Goal: Transaction & Acquisition: Purchase product/service

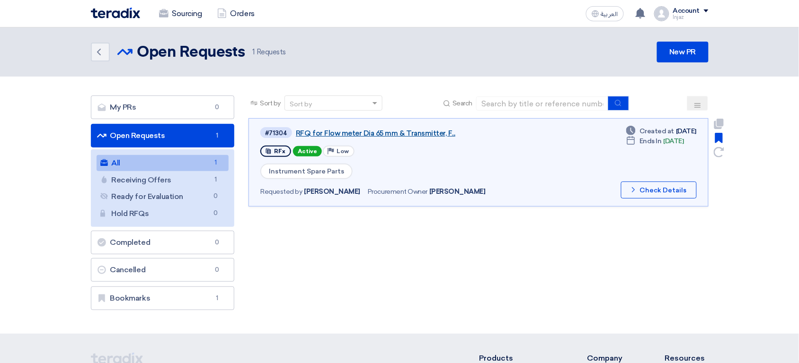
click at [381, 133] on link "RFQ for Flow meter Dia 65 mm & Transmitter, F..." at bounding box center [414, 133] width 237 height 9
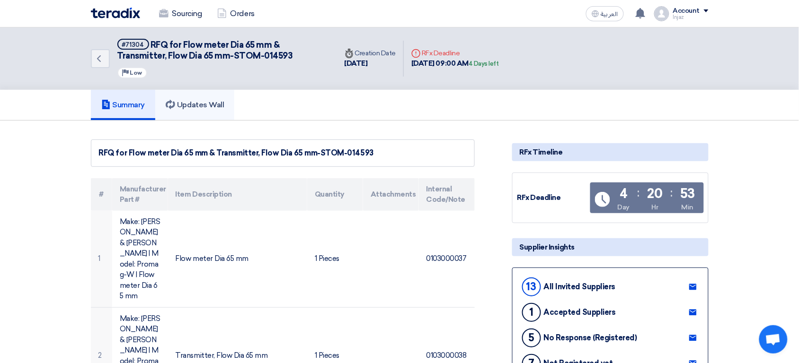
click at [207, 102] on h5 "Updates Wall" at bounding box center [195, 104] width 58 height 9
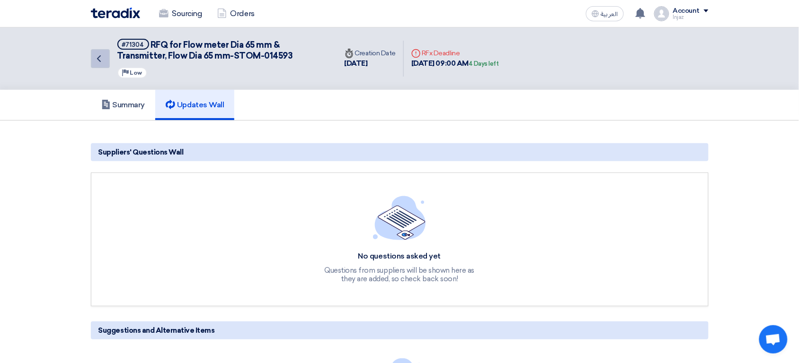
click at [106, 65] on link "Back" at bounding box center [100, 58] width 19 height 19
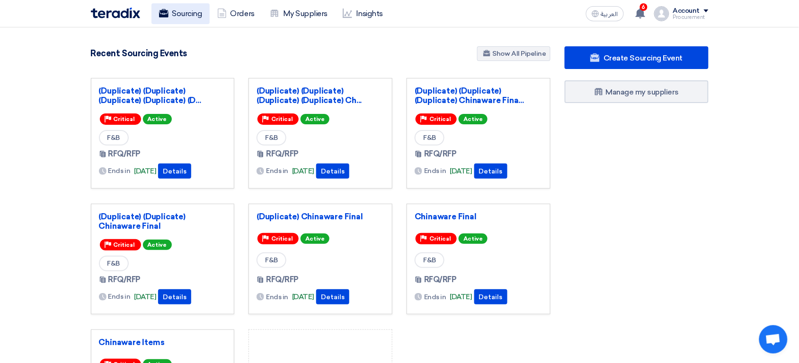
click at [187, 20] on link "Sourcing" at bounding box center [180, 13] width 58 height 21
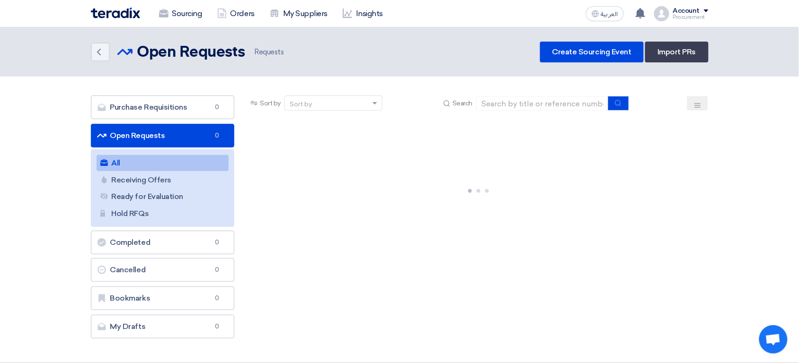
click at [187, 20] on link "Sourcing" at bounding box center [180, 13] width 58 height 21
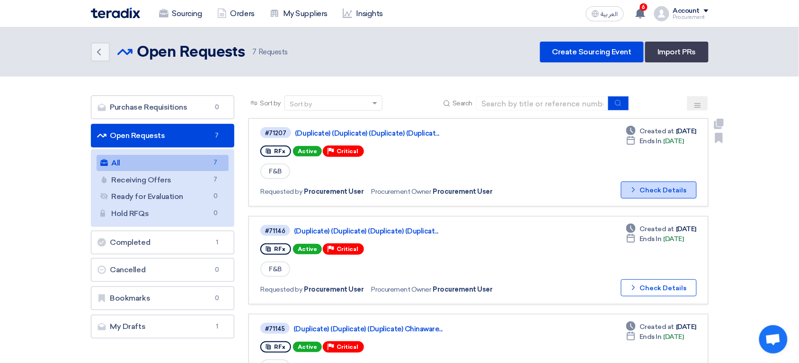
click at [670, 183] on button "Check details Check Details" at bounding box center [659, 190] width 76 height 17
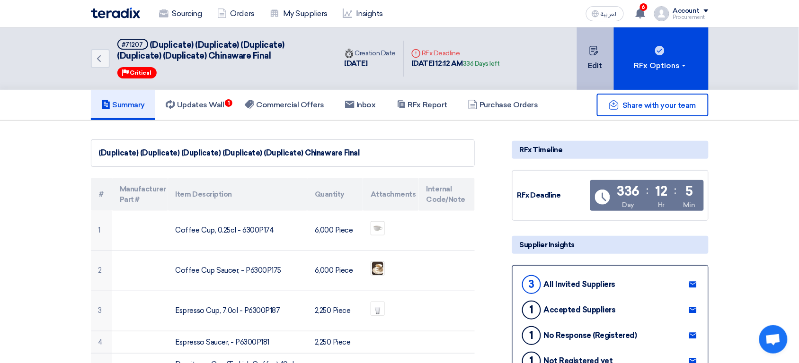
click at [593, 67] on button "Edit" at bounding box center [595, 58] width 37 height 62
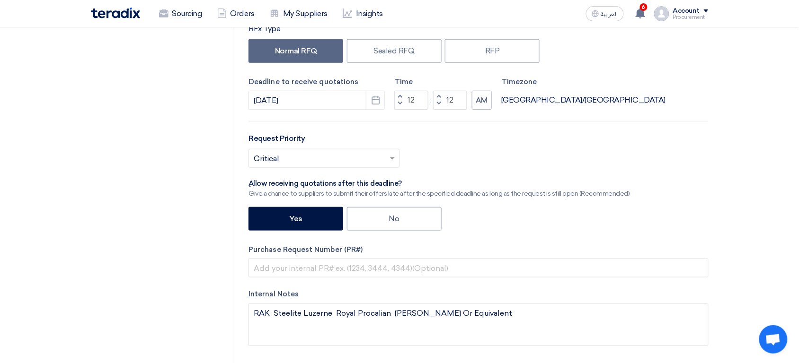
scroll to position [212, 0]
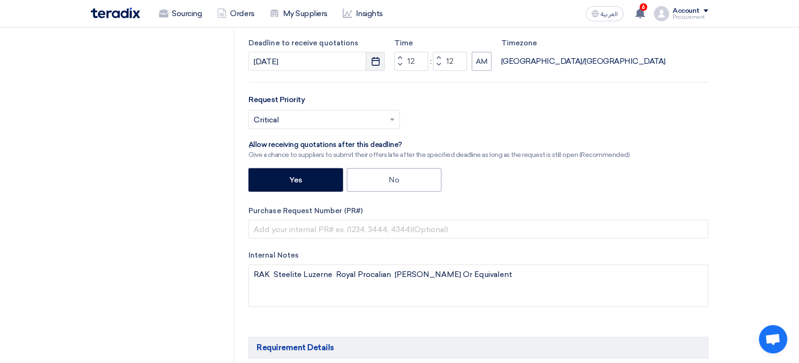
click at [376, 60] on use "button" at bounding box center [376, 61] width 8 height 9
select select "8"
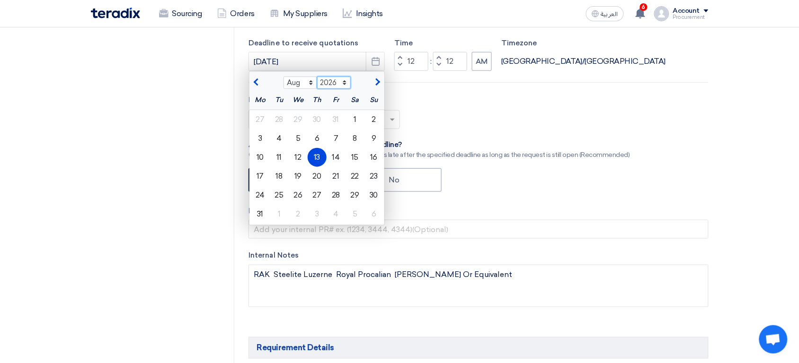
select select "2025"
click at [317, 77] on select "2025 2026 2027 2028 2029 2030 2031 2032 2033 2034 2035 2036" at bounding box center [334, 83] width 34 height 12
select select "9"
click at [279, 122] on div "2" at bounding box center [279, 119] width 19 height 19
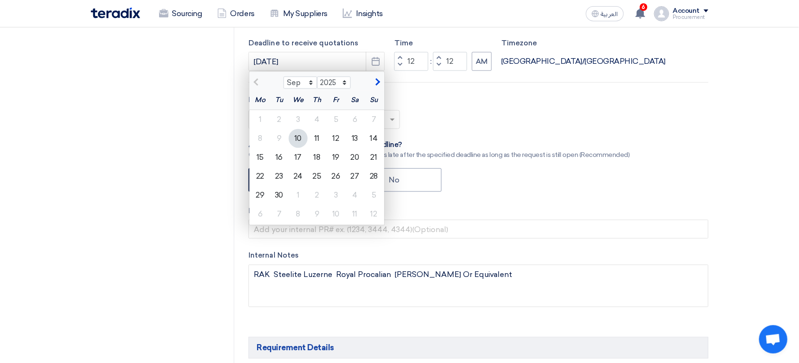
click at [300, 139] on div "10" at bounding box center [298, 138] width 19 height 19
type input "9/10/2025"
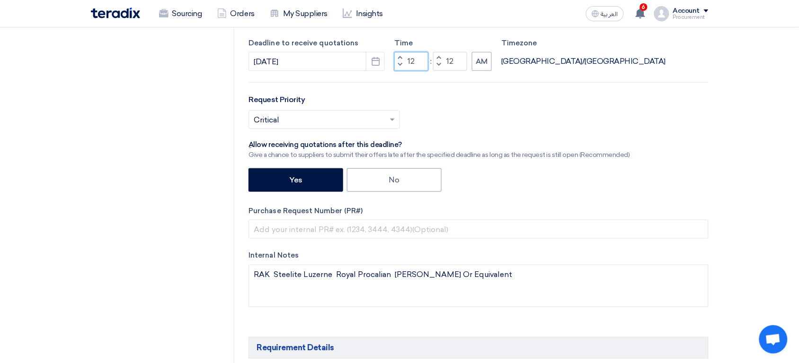
click at [407, 63] on input "12" at bounding box center [411, 61] width 34 height 19
type input "00"
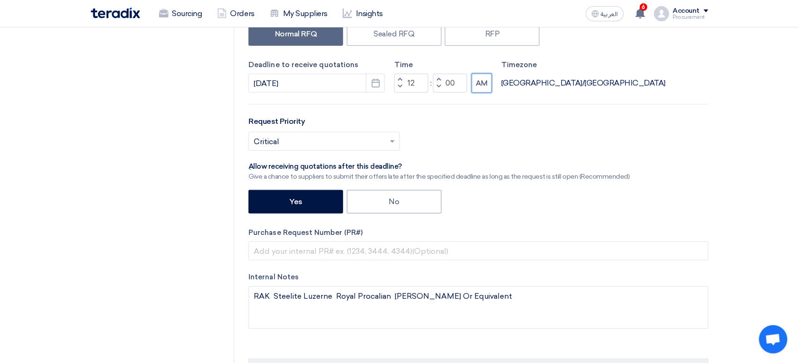
scroll to position [188, 0]
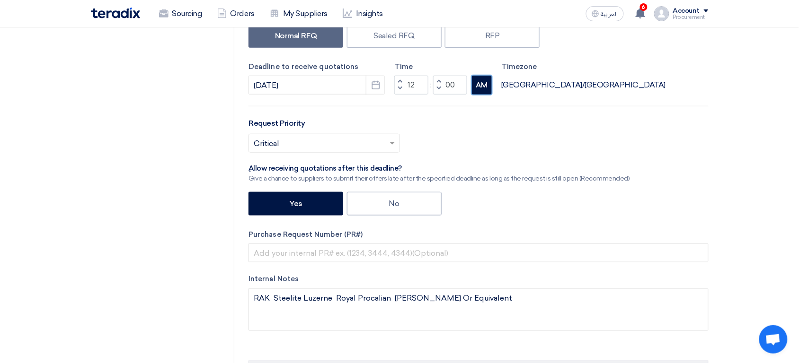
click at [488, 88] on button "AM" at bounding box center [482, 85] width 20 height 19
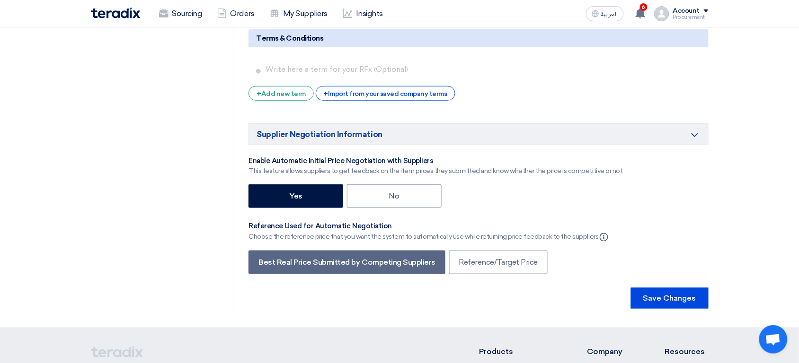
scroll to position [2342, 0]
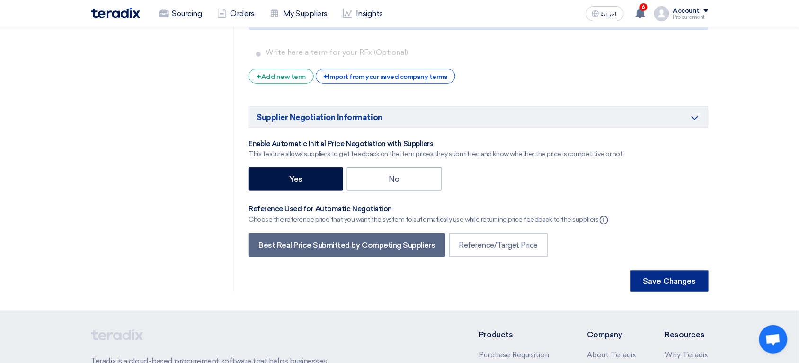
click at [670, 281] on button "Save Changes" at bounding box center [670, 281] width 78 height 21
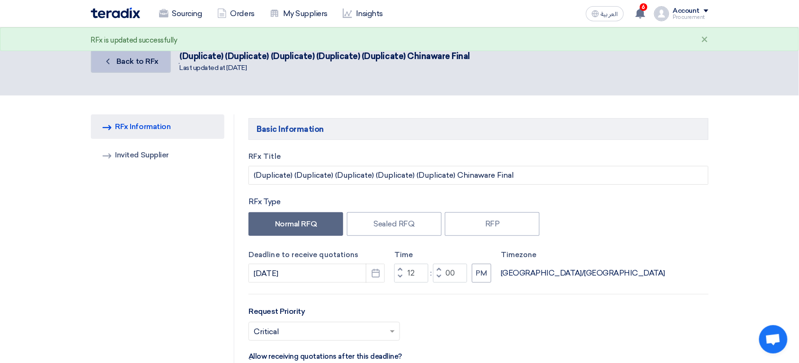
click at [139, 58] on span "Back to RFx" at bounding box center [137, 61] width 42 height 9
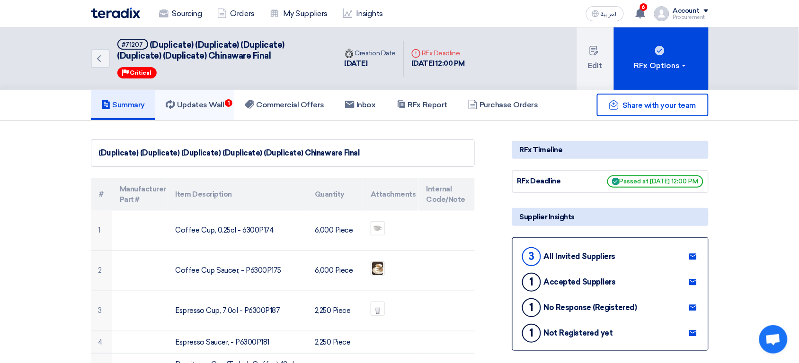
click at [191, 108] on h5 "Updates Wall 1" at bounding box center [195, 104] width 58 height 9
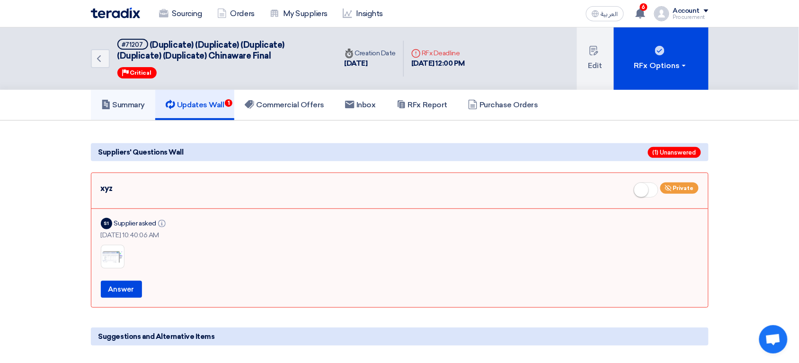
click at [112, 101] on h5 "Summary" at bounding box center [123, 104] width 44 height 9
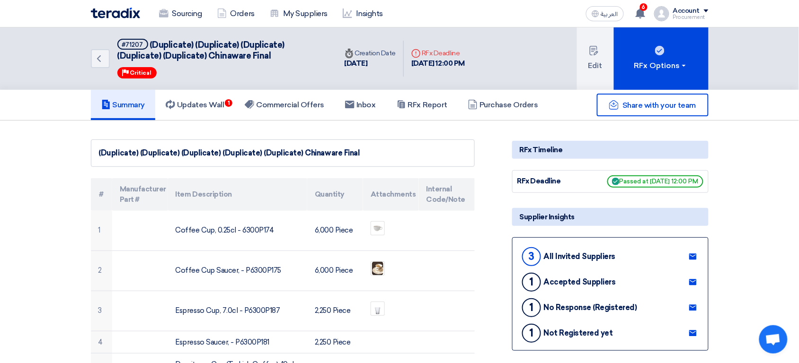
click at [62, 86] on div "Back #71207 (Duplicate) (Duplicate) (Duplicate) (Duplicate) (Duplicate) Chinawa…" at bounding box center [399, 58] width 799 height 62
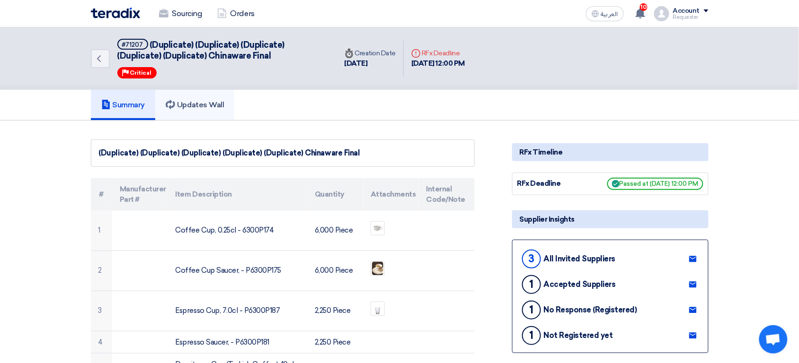
click at [198, 108] on h5 "Updates Wall" at bounding box center [195, 104] width 58 height 9
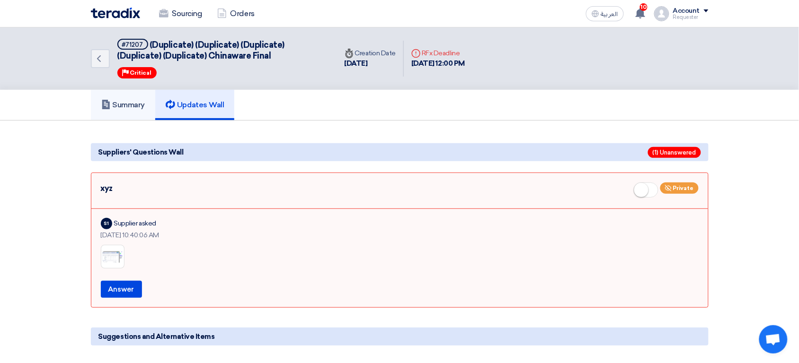
click at [136, 118] on link "Summary" at bounding box center [123, 105] width 65 height 30
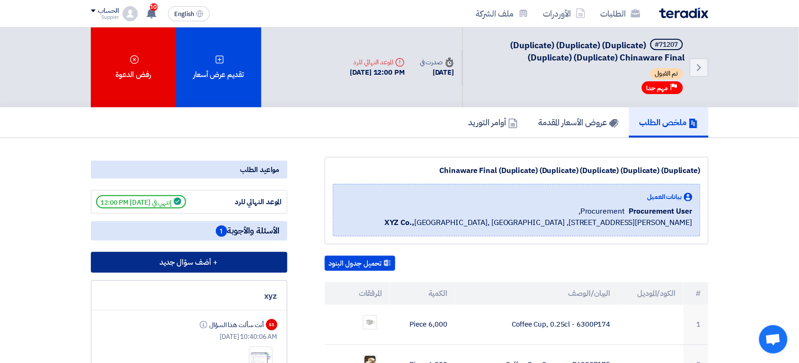
click at [215, 253] on button "+ أضف سؤال جديد" at bounding box center [189, 262] width 196 height 21
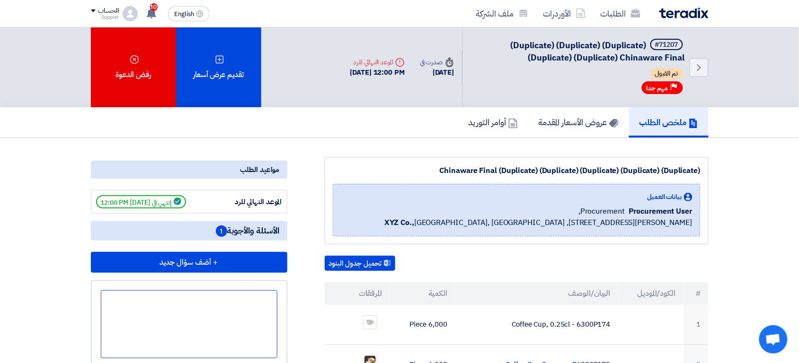
click at [228, 315] on div at bounding box center [189, 325] width 177 height 68
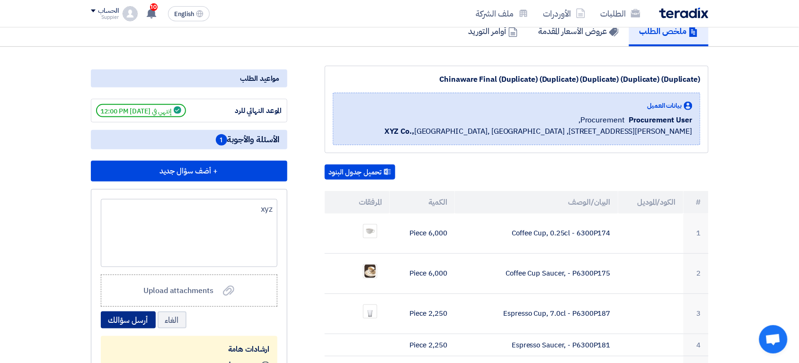
click at [129, 319] on button "أرسل سؤالك" at bounding box center [128, 320] width 55 height 17
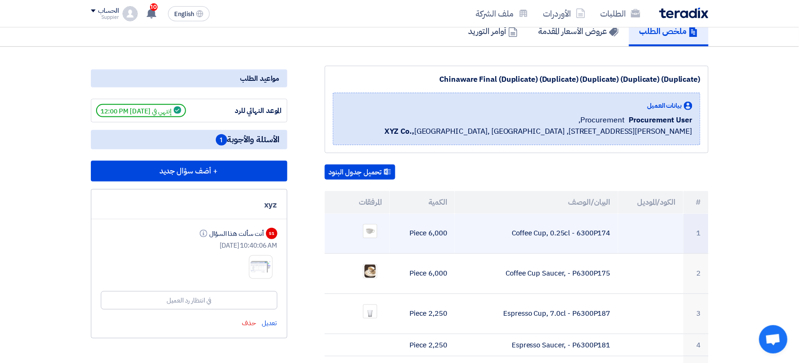
scroll to position [0, 0]
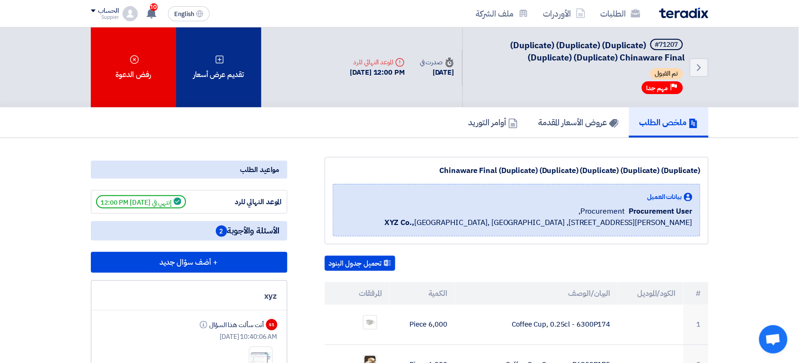
click at [240, 89] on div "تقديم عرض أسعار" at bounding box center [218, 67] width 85 height 80
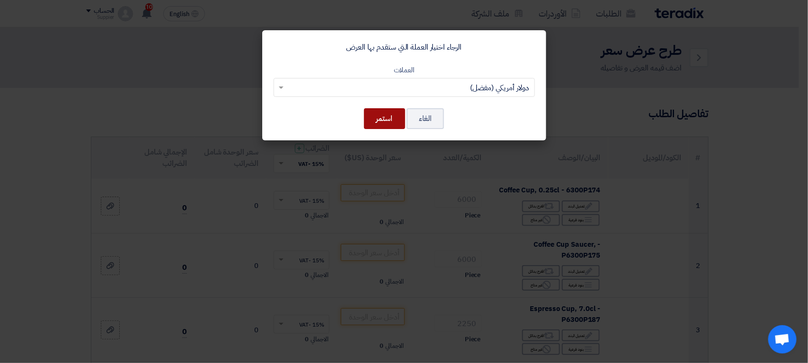
click at [383, 119] on button "استمر" at bounding box center [384, 118] width 41 height 21
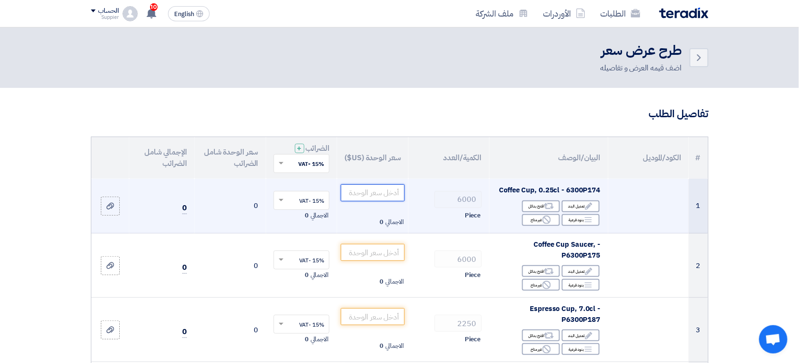
click at [381, 189] on input "number" at bounding box center [373, 193] width 64 height 17
click at [591, 206] on icon "Edit" at bounding box center [588, 206] width 9 height 9
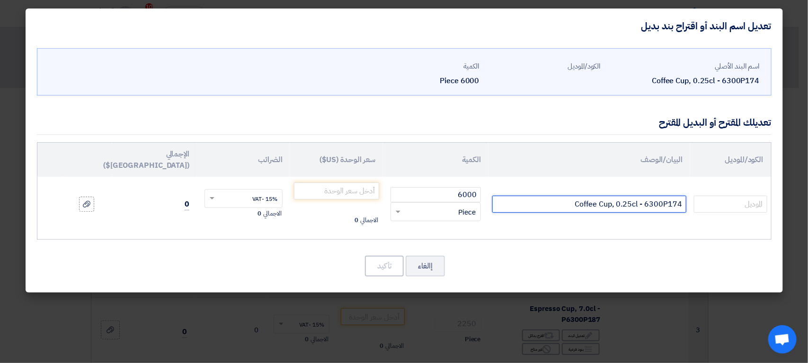
click at [547, 196] on input "Coffee Cup, 0.25cl - 6300P174" at bounding box center [589, 204] width 194 height 17
type input "Coffee Cup, 0"
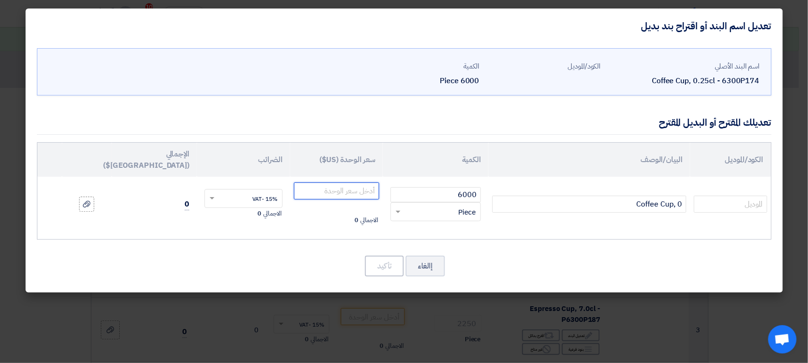
click at [358, 183] on input "number" at bounding box center [337, 191] width 86 height 17
type input "12"
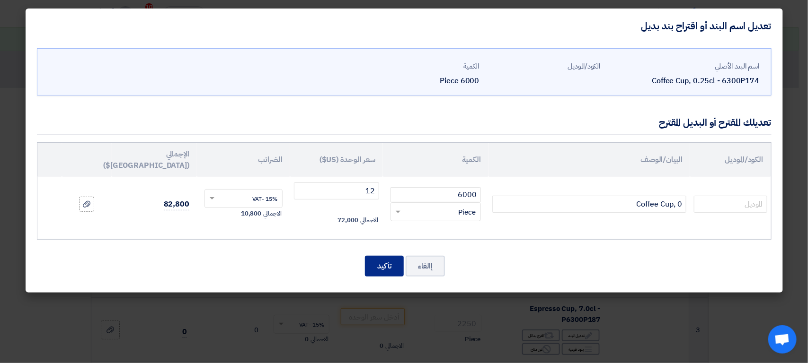
click at [384, 259] on button "تأكيد" at bounding box center [384, 266] width 39 height 21
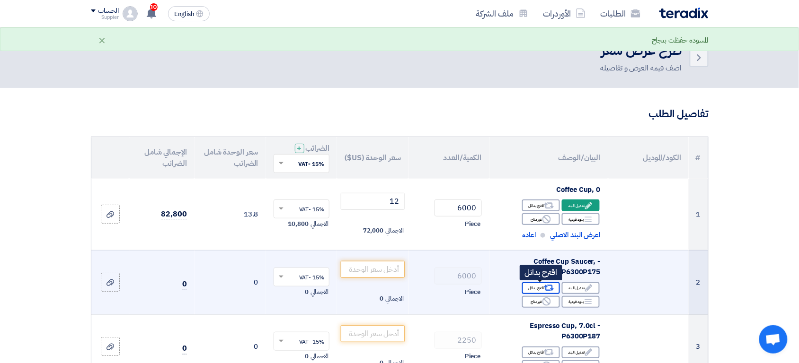
click at [538, 289] on div "Alternative اقترح بدائل" at bounding box center [541, 289] width 38 height 12
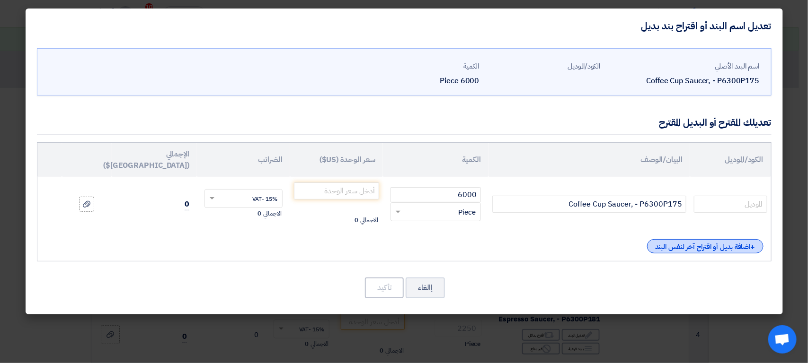
click at [671, 239] on div "+ اضافة بديل أو اقتراح آخر لنفس البند" at bounding box center [705, 246] width 116 height 14
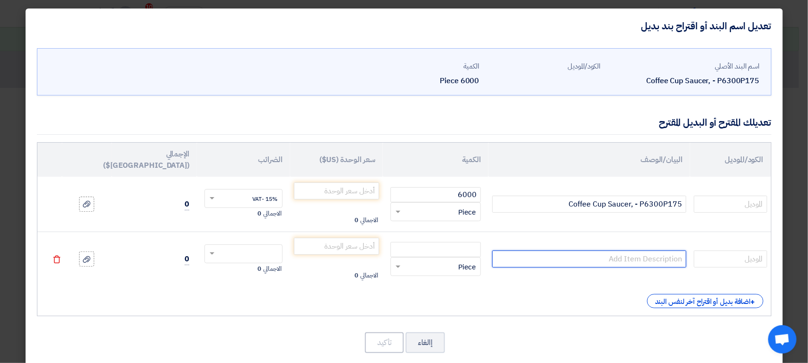
click at [626, 251] on input "text" at bounding box center [589, 259] width 194 height 17
type input "xyz"
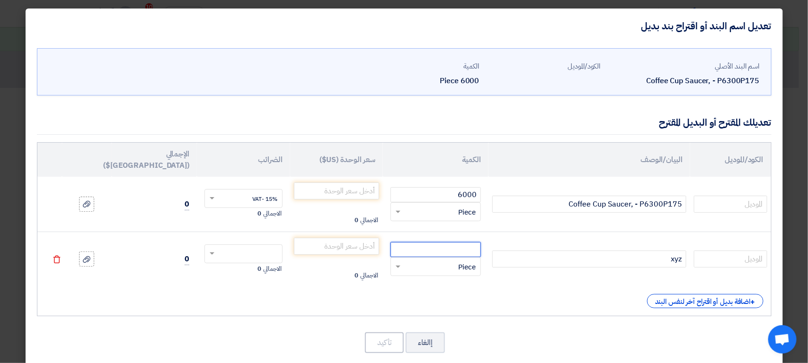
click at [438, 242] on input "number" at bounding box center [435, 249] width 90 height 15
type input "20"
click at [362, 183] on input "number" at bounding box center [337, 191] width 86 height 17
type input "20"
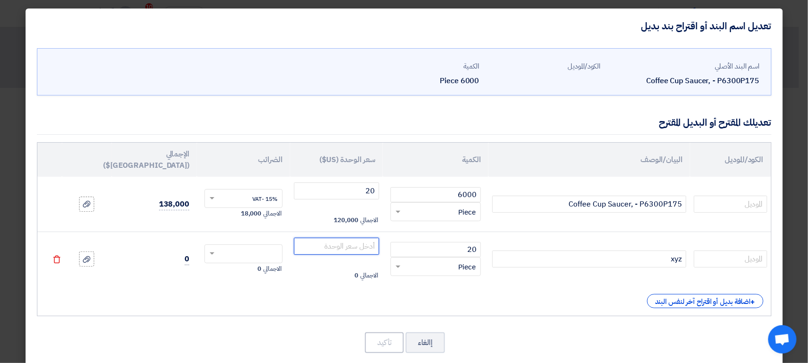
click at [354, 238] on input "number" at bounding box center [337, 246] width 86 height 17
type input "20"
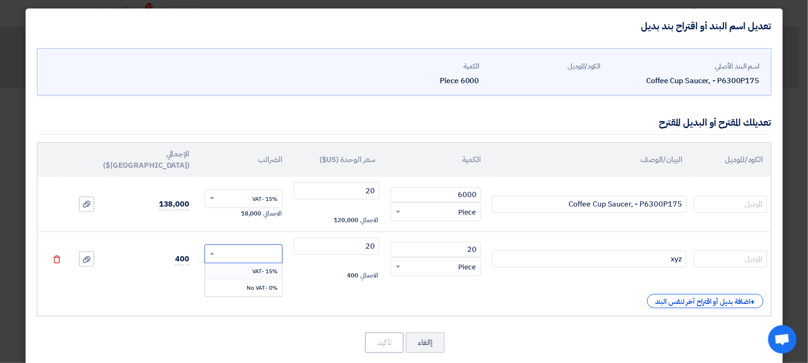
click at [265, 248] on input "text" at bounding box center [249, 255] width 57 height 15
click at [255, 280] on div "0% -No VAT" at bounding box center [243, 288] width 77 height 16
click at [395, 334] on button "تأكيد" at bounding box center [384, 343] width 39 height 21
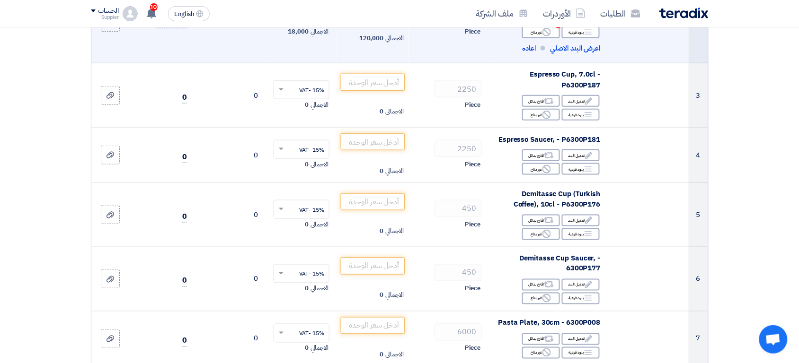
scroll to position [267, 0]
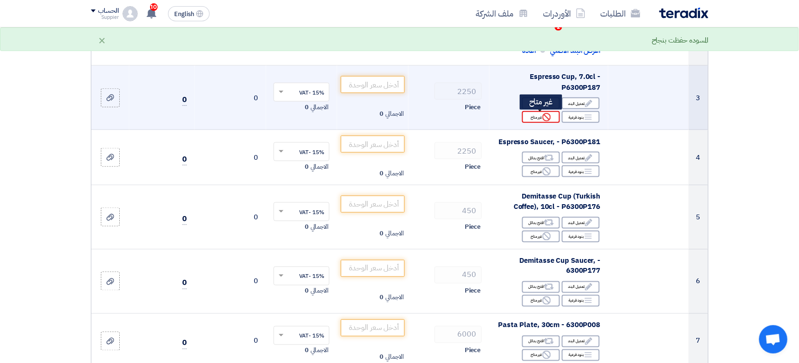
click at [540, 121] on div "Reject غير متاح" at bounding box center [541, 117] width 38 height 12
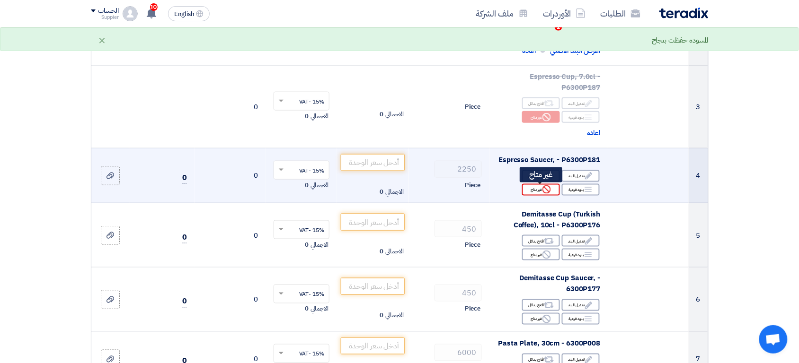
click at [541, 188] on div "Reject غير متاح" at bounding box center [541, 190] width 38 height 12
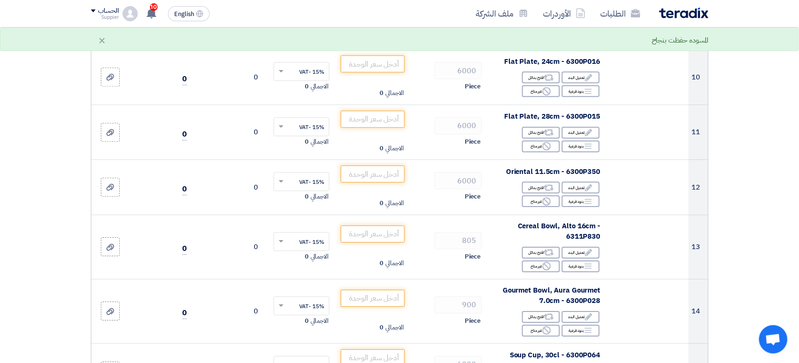
scroll to position [753, 0]
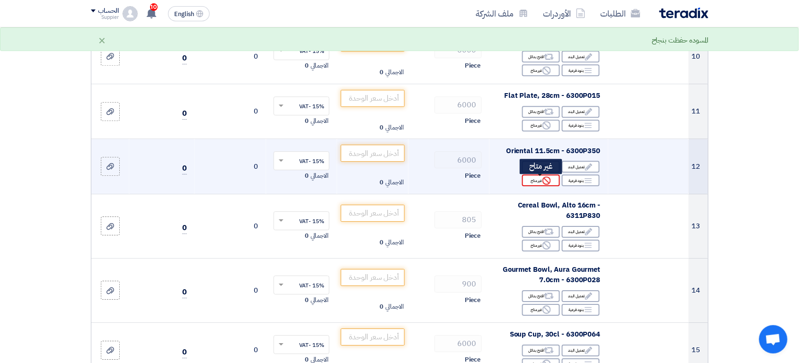
click at [543, 185] on icon "Reject" at bounding box center [546, 181] width 9 height 9
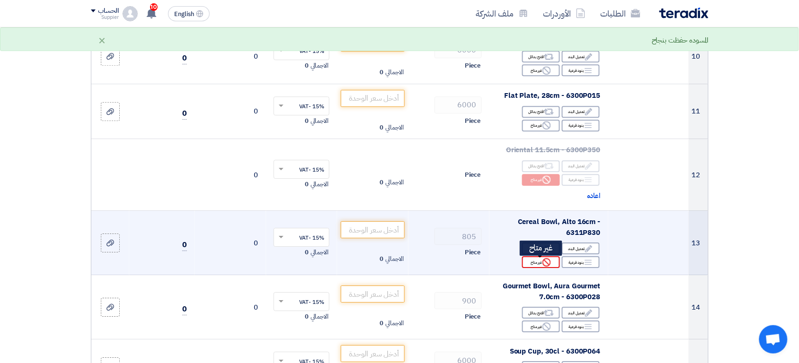
click at [543, 262] on use at bounding box center [546, 262] width 9 height 9
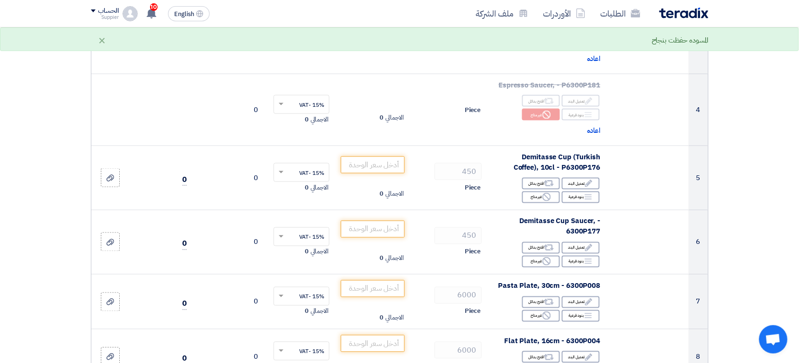
scroll to position [264, 0]
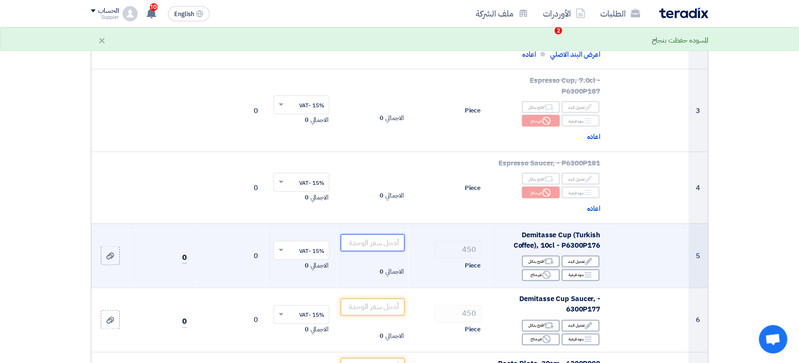
click at [395, 241] on input "number" at bounding box center [373, 243] width 64 height 17
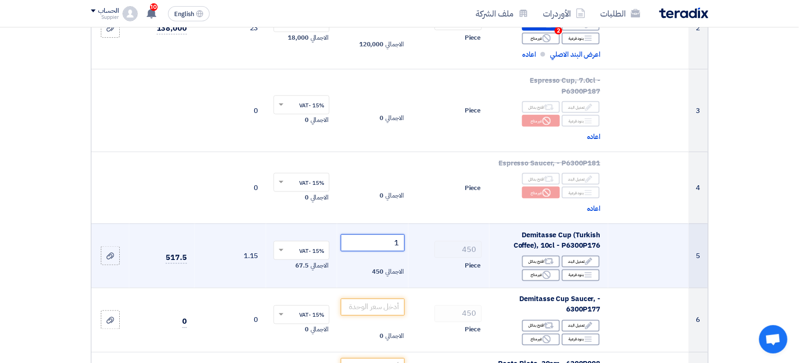
type input "1"
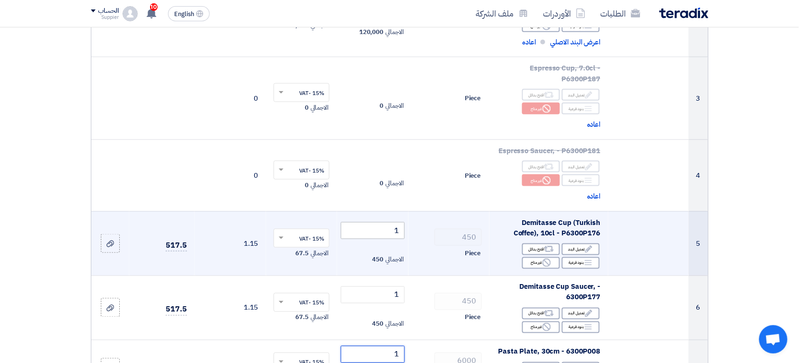
type input "1"
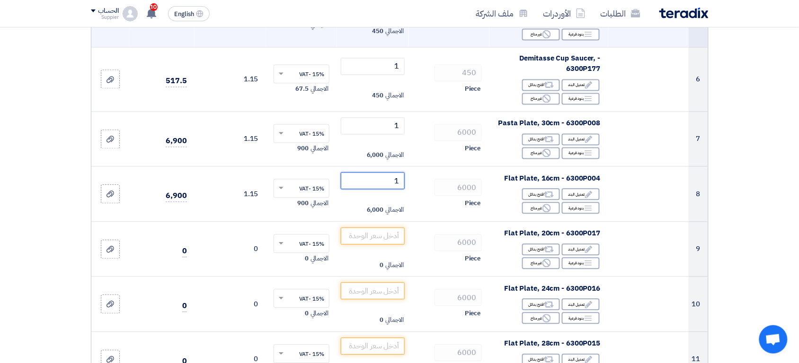
type input "1"
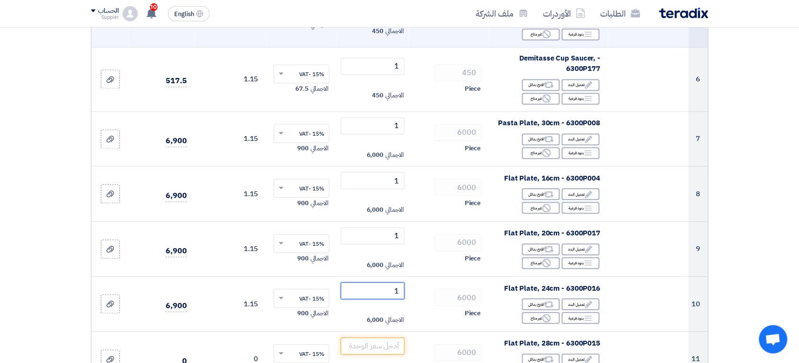
type input "1"
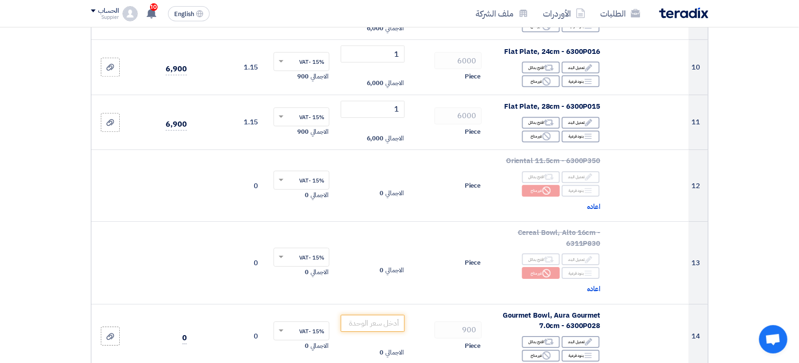
type input "1"
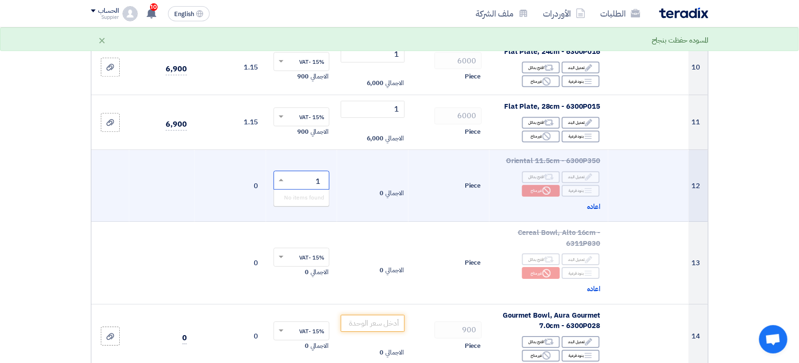
click at [277, 185] on span at bounding box center [280, 180] width 12 height 9
click at [314, 214] on span "0% -No VAT" at bounding box center [308, 214] width 31 height 9
type input "1"
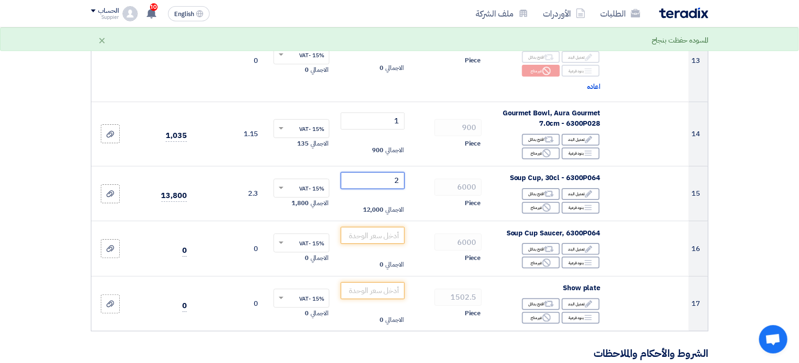
type input "2"
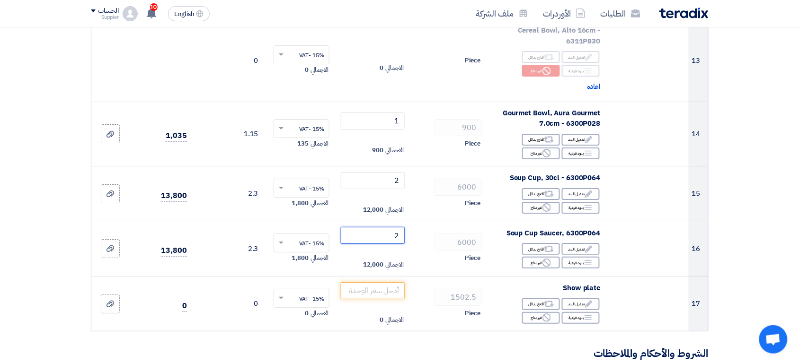
type input "2"
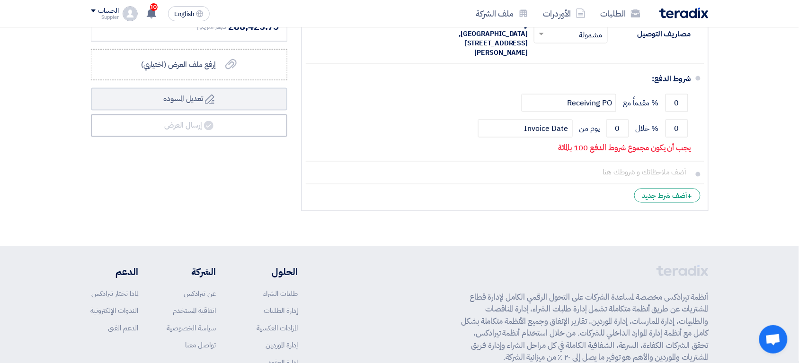
scroll to position [1440, 0]
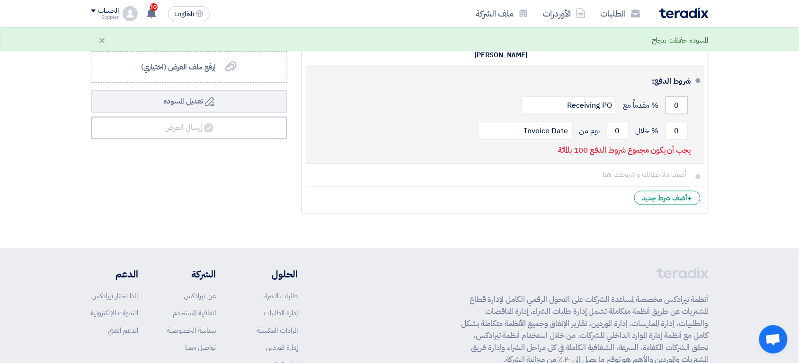
type input "2"
click at [675, 97] on input "0" at bounding box center [676, 106] width 23 height 18
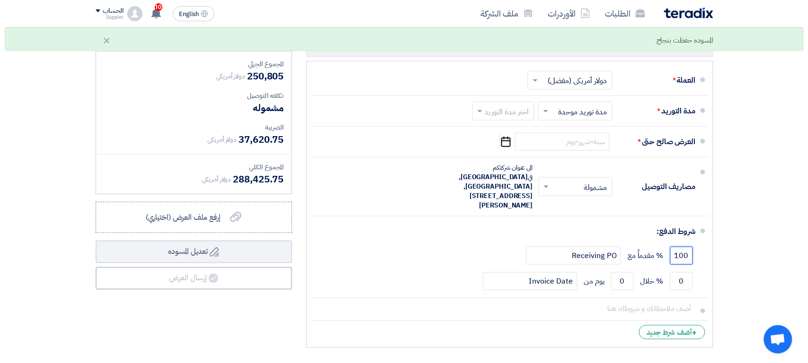
scroll to position [1248, 0]
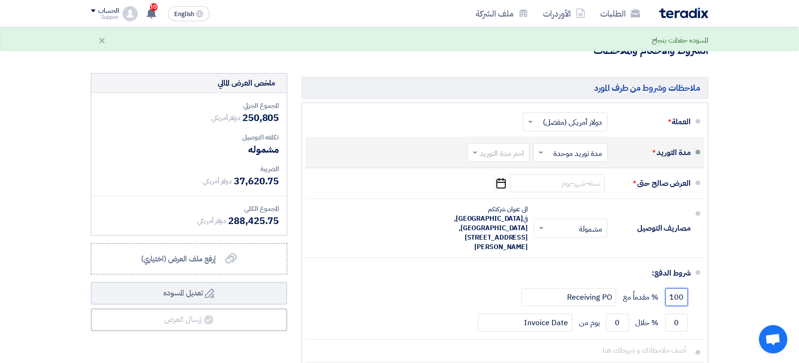
type input "100"
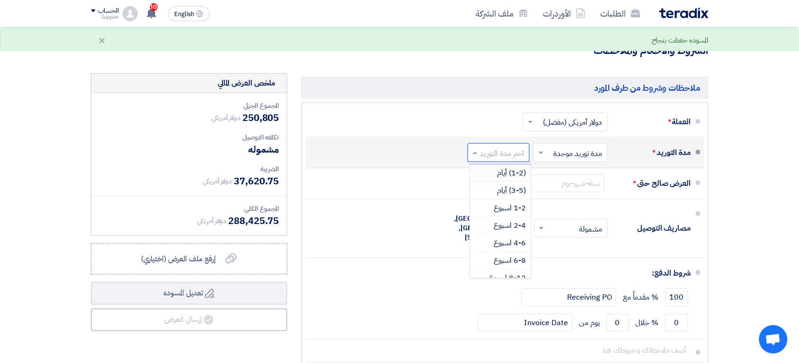
click at [518, 160] on input "text" at bounding box center [496, 154] width 57 height 14
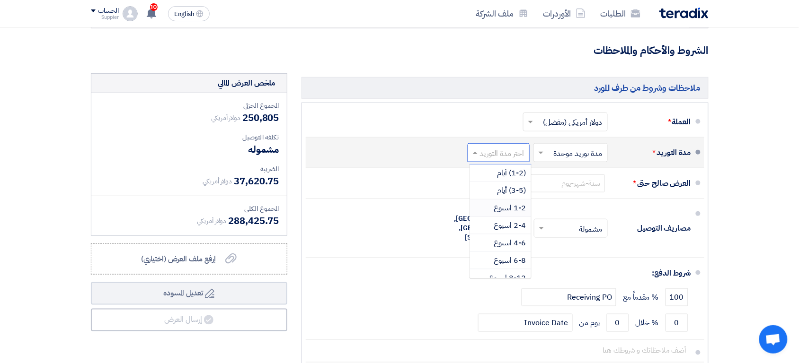
click at [519, 208] on span "1-2 اسبوع" at bounding box center [510, 208] width 32 height 11
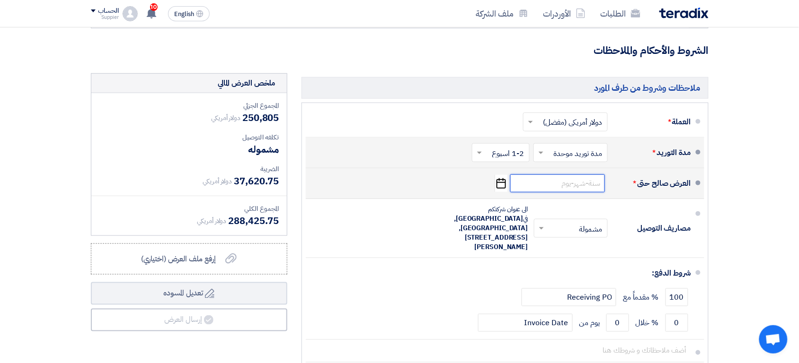
click at [566, 189] on input at bounding box center [557, 184] width 95 height 18
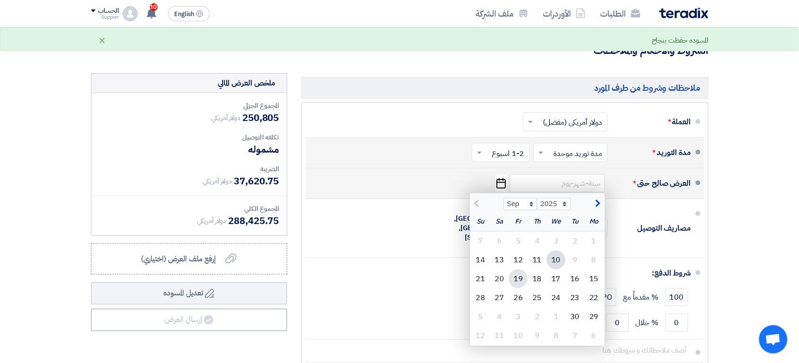
click at [513, 288] on div "19" at bounding box center [518, 279] width 19 height 19
type input "9/19/2025"
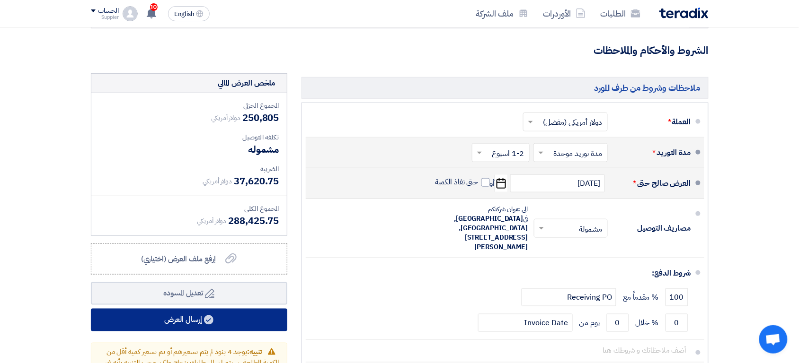
click at [247, 328] on button "إرسال العرض" at bounding box center [189, 320] width 196 height 23
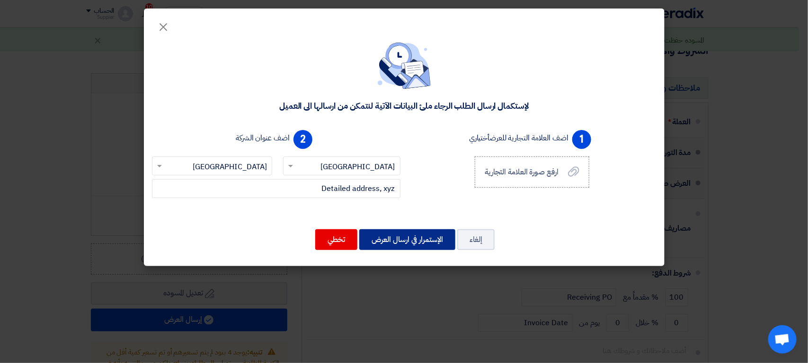
click at [431, 230] on button "الإستمرار في ارسال العرض" at bounding box center [407, 240] width 96 height 21
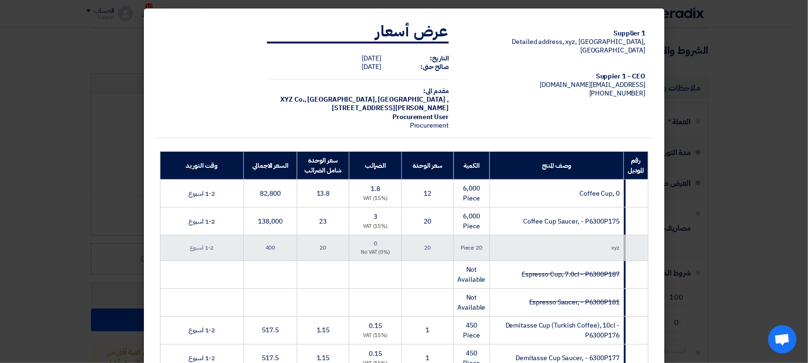
scroll to position [528, 0]
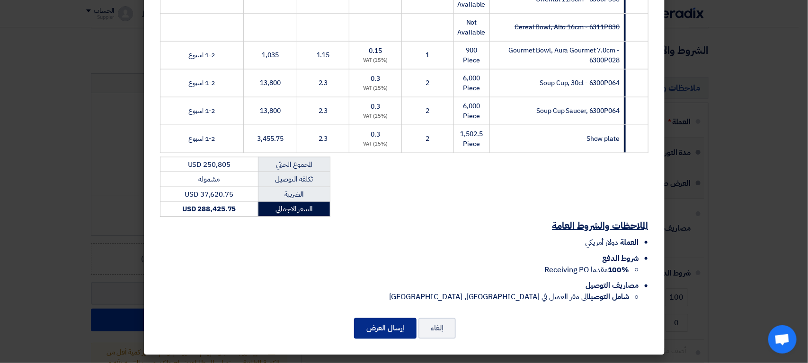
click at [398, 330] on button "إرسال العرض" at bounding box center [385, 329] width 62 height 21
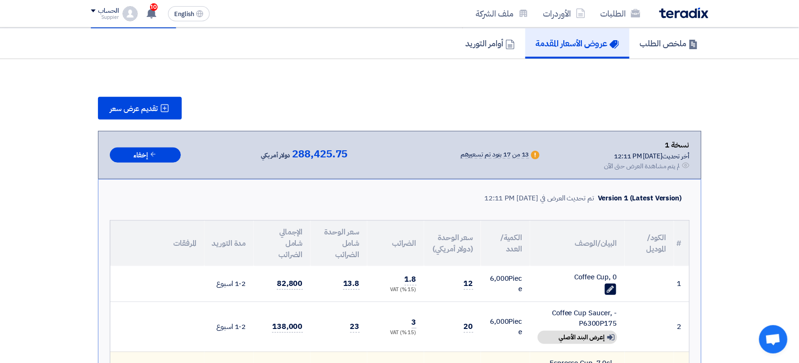
scroll to position [1155, 0]
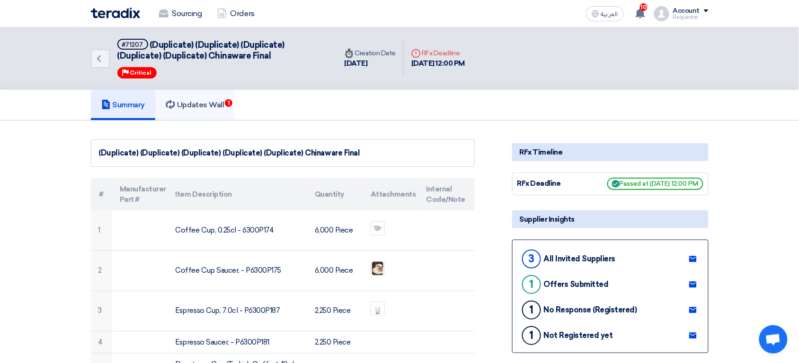
click at [201, 105] on h5 "Updates Wall 1" at bounding box center [195, 104] width 58 height 9
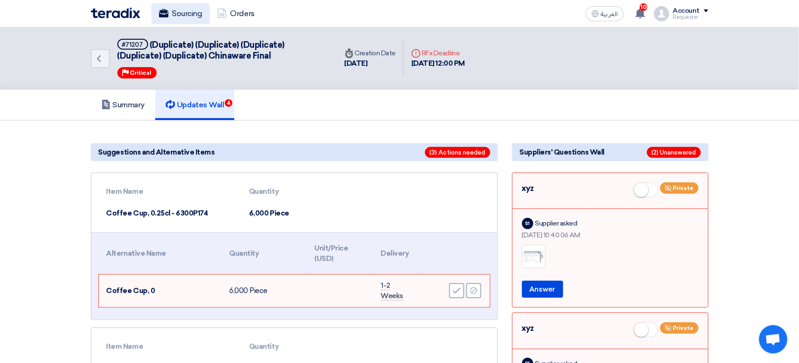
click at [178, 13] on link "Sourcing" at bounding box center [180, 13] width 58 height 21
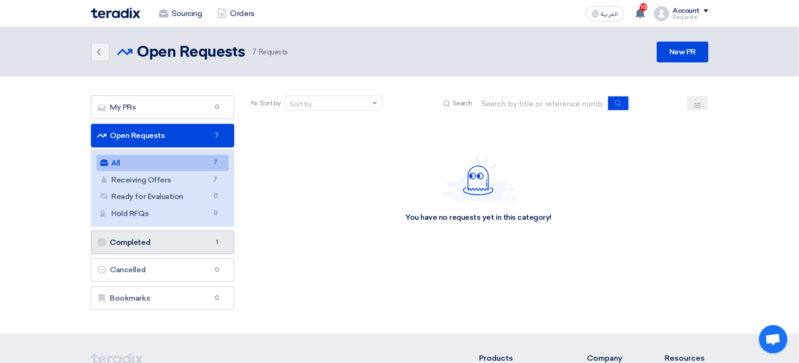
click at [173, 246] on link "Completed Completed 1" at bounding box center [163, 243] width 144 height 24
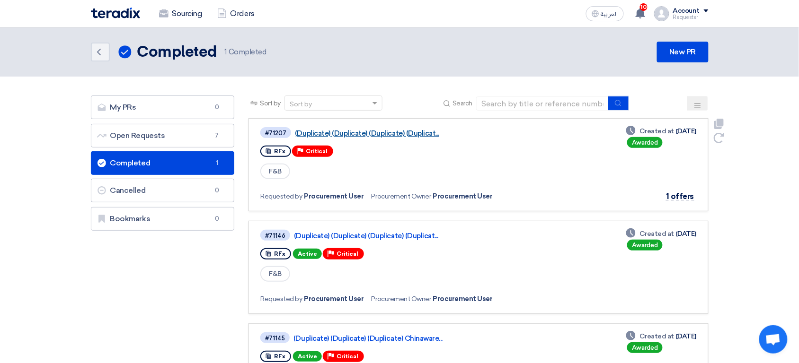
click at [395, 132] on link "(Duplicate) (Duplicate) (Duplicate) (Duplicat..." at bounding box center [413, 133] width 237 height 9
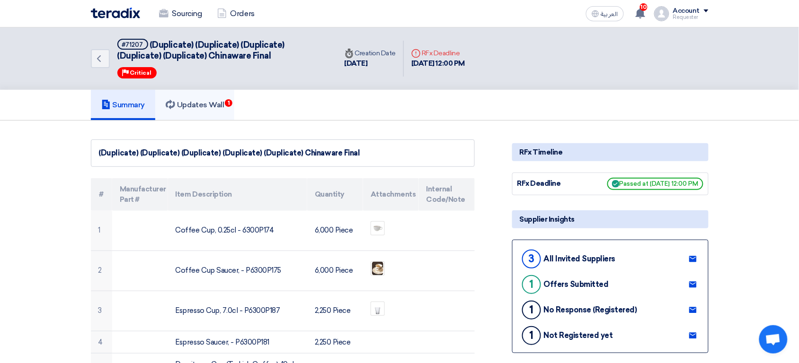
click at [222, 108] on h5 "Updates Wall 1" at bounding box center [195, 104] width 58 height 9
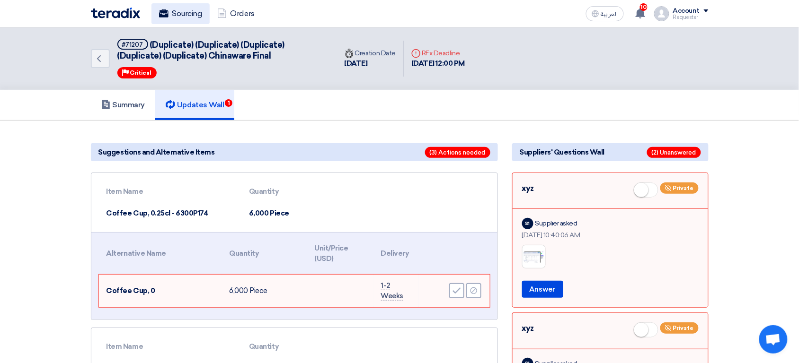
click at [184, 18] on link "Sourcing" at bounding box center [180, 13] width 58 height 21
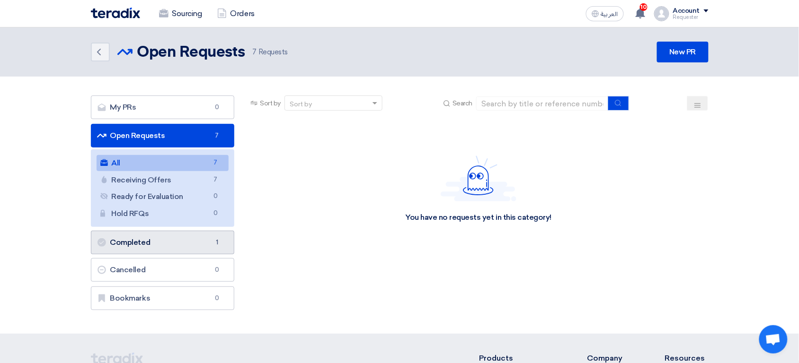
click at [182, 246] on link "Completed Completed 1" at bounding box center [163, 243] width 144 height 24
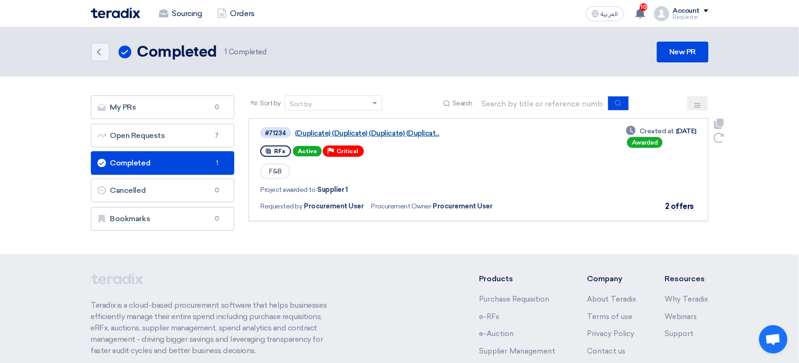
click at [387, 133] on link "(Duplicate) (Duplicate) (Duplicate) (Duplicat..." at bounding box center [413, 133] width 237 height 9
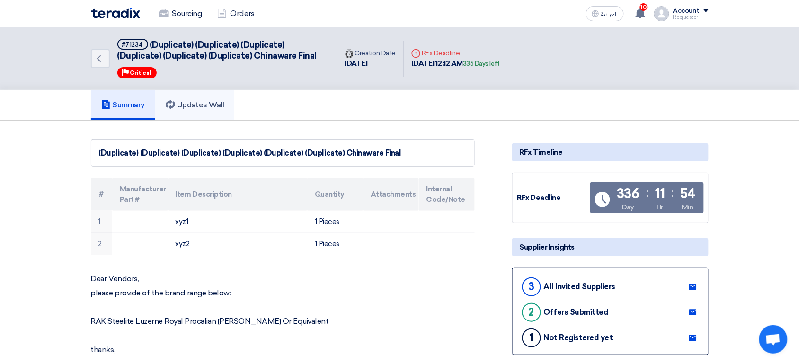
click at [215, 114] on link "Updates Wall" at bounding box center [194, 105] width 79 height 30
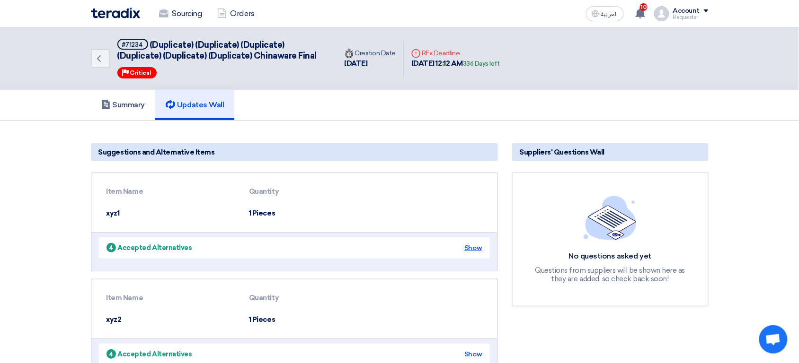
click at [473, 248] on div "Show" at bounding box center [473, 248] width 18 height 10
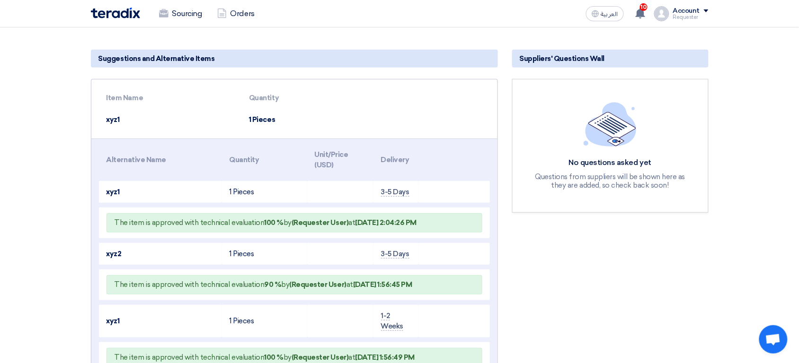
scroll to position [96, 0]
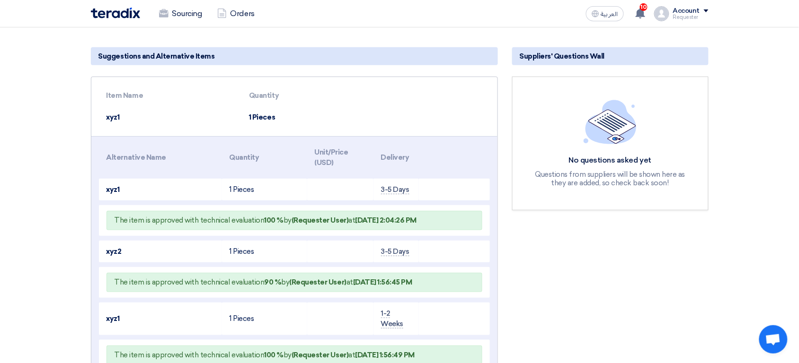
click at [474, 251] on td at bounding box center [454, 252] width 71 height 22
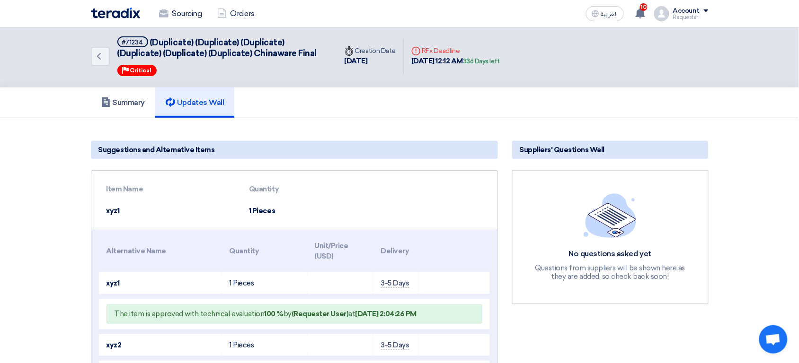
scroll to position [8, 0]
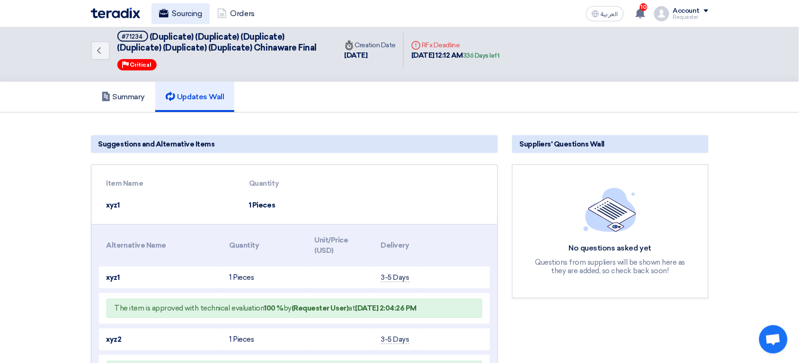
click at [183, 8] on link "Sourcing" at bounding box center [180, 13] width 58 height 21
